Goal: Information Seeking & Learning: Learn about a topic

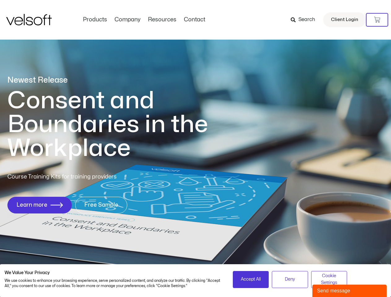
click at [196, 149] on h1 "Consent and Boundaries in the Workplace" at bounding box center [120, 125] width 226 height 72
click at [377, 20] on icon at bounding box center [377, 20] width 6 height 6
click at [251, 280] on span "Accept All" at bounding box center [251, 279] width 20 height 7
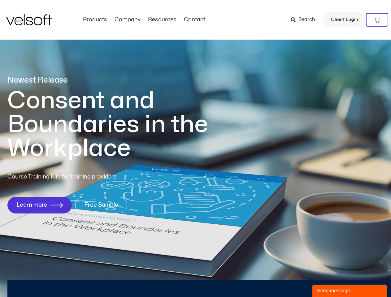
click at [290, 280] on div "Newest Release Consent and Boundaries in the Workplace Course Training Kits for…" at bounding box center [195, 148] width 391 height 301
click at [329, 280] on div "Newest Release Consent and Boundaries in the Workplace Course Training Kits for…" at bounding box center [195, 148] width 391 height 301
click at [350, 291] on div "Send message" at bounding box center [349, 291] width 65 height 7
